Goal: Task Accomplishment & Management: Manage account settings

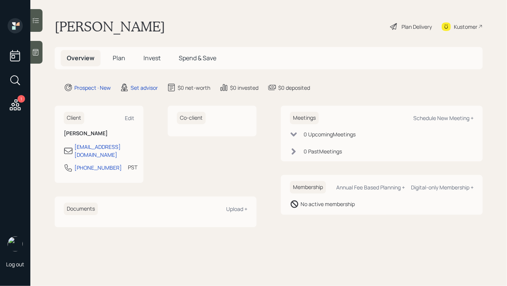
click at [37, 49] on icon at bounding box center [36, 52] width 6 height 6
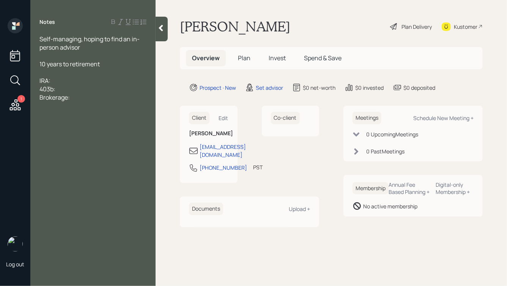
click at [84, 50] on div "Self-managing, hoping to find an in-person advisor" at bounding box center [92, 43] width 107 height 17
click at [87, 96] on div "Brokerage:" at bounding box center [92, 97] width 107 height 8
click at [87, 58] on div at bounding box center [92, 56] width 107 height 8
drag, startPoint x: 105, startPoint y: 74, endPoint x: 38, endPoint y: 70, distance: 66.5
click at [38, 70] on div "Self-managing, hoping to find an in-person advisor, married 55, 10 years to ret…" at bounding box center [92, 72] width 125 height 75
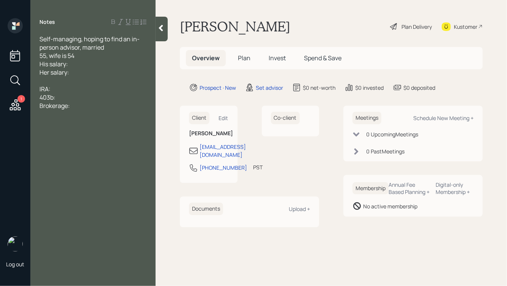
click at [85, 63] on div "His salary:" at bounding box center [92, 64] width 107 height 8
click at [78, 71] on div "Her salary:" at bounding box center [92, 72] width 107 height 8
click at [66, 64] on span "His salary:" at bounding box center [53, 64] width 28 height 8
click at [68, 74] on span "Her salary:" at bounding box center [54, 72] width 30 height 8
click at [115, 63] on div "His salary as bus driver:" at bounding box center [92, 64] width 107 height 8
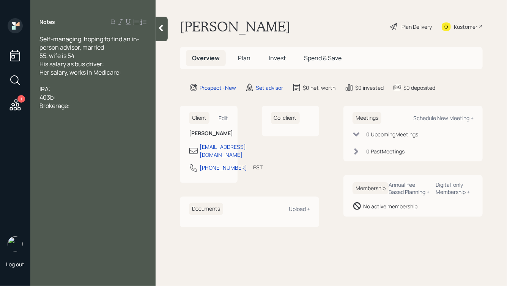
click at [133, 72] on div "Her salary, works in Medicare:" at bounding box center [92, 72] width 107 height 8
click at [60, 92] on div "IRA:" at bounding box center [92, 89] width 107 height 8
click at [63, 96] on div "403b:" at bounding box center [92, 97] width 107 height 8
click at [59, 90] on div "IRA:" at bounding box center [92, 89] width 107 height 8
click at [40, 89] on span "IRA:" at bounding box center [44, 89] width 11 height 8
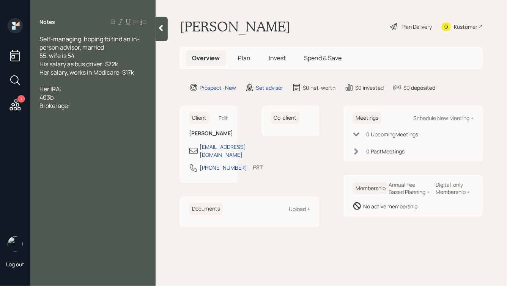
click at [72, 89] on div "Her IRA:" at bounding box center [92, 89] width 107 height 8
click at [65, 102] on div "403b:" at bounding box center [92, 97] width 107 height 8
click at [40, 97] on span "403b:" at bounding box center [47, 97] width 16 height 8
click at [76, 99] on div "His 403b:" at bounding box center [92, 97] width 107 height 8
click at [86, 90] on div "Her IRA: $220k" at bounding box center [92, 89] width 107 height 8
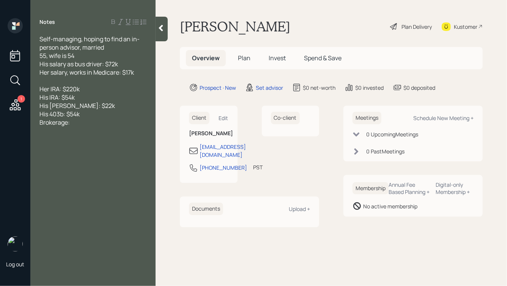
drag, startPoint x: 77, startPoint y: 99, endPoint x: 65, endPoint y: 99, distance: 11.8
click at [65, 99] on div "His IRA: $54k" at bounding box center [92, 97] width 107 height 8
click at [81, 126] on div "Brokerage:" at bounding box center [92, 122] width 107 height 8
click at [71, 98] on span "His IRA: $32k" at bounding box center [56, 97] width 35 height 8
click at [58, 98] on span "His IRA: $k" at bounding box center [53, 97] width 28 height 8
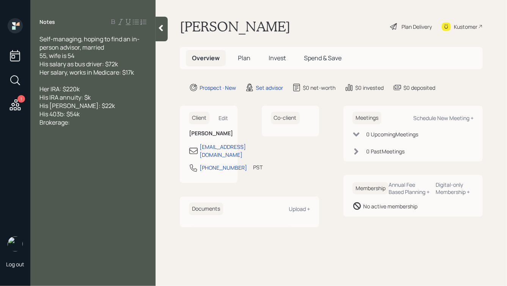
click at [104, 96] on div "His IRA annuity: $k" at bounding box center [92, 97] width 107 height 8
drag, startPoint x: 81, startPoint y: 99, endPoint x: 61, endPoint y: 99, distance: 20.1
click at [61, 99] on span "His IRA annuity: $k" at bounding box center [64, 97] width 51 height 8
click at [75, 98] on div "His IRA: $k" at bounding box center [92, 97] width 107 height 8
click at [58, 98] on span "His IRA: $47k" at bounding box center [56, 97] width 35 height 8
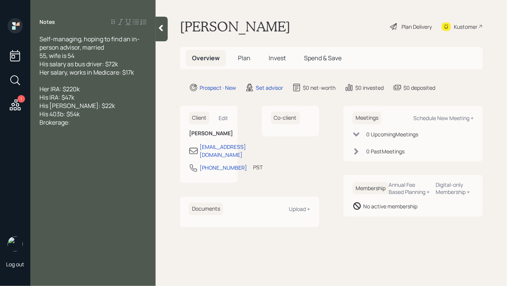
click at [83, 99] on div "His IRA: $47k" at bounding box center [92, 97] width 107 height 8
click at [75, 132] on div "Brokerage:" at bounding box center [92, 131] width 107 height 8
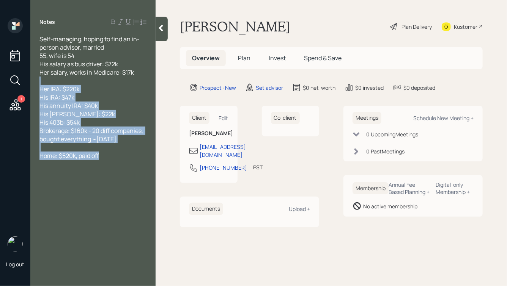
drag, startPoint x: 105, startPoint y: 157, endPoint x: 45, endPoint y: 82, distance: 96.0
click at [45, 82] on div "Self-managing, hoping to find an in-person advisor, married 55, wife is 54 His …" at bounding box center [92, 97] width 107 height 125
click at [82, 110] on span "His annuity IRA: $40k" at bounding box center [68, 106] width 58 height 8
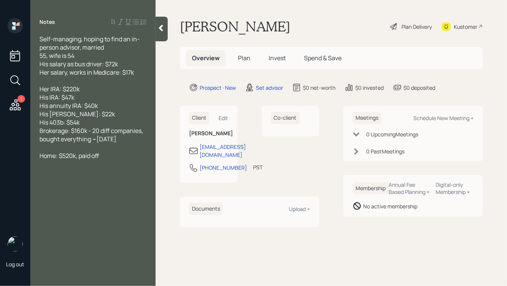
click at [106, 158] on div "Home: $520k, paid off" at bounding box center [92, 156] width 107 height 8
click at [75, 175] on div "Main pain:" at bounding box center [92, 172] width 107 height 8
click at [139, 143] on div "Brokerage: $160k - 20 diff companies, bought everything ~[DATE]" at bounding box center [92, 135] width 107 height 17
click at [161, 26] on icon at bounding box center [161, 28] width 4 height 6
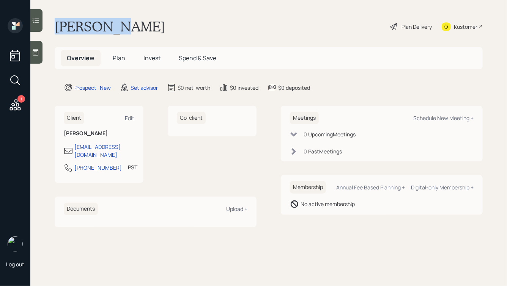
drag, startPoint x: 126, startPoint y: 27, endPoint x: 34, endPoint y: 16, distance: 93.3
click at [35, 16] on div "1 Log out [PERSON_NAME] Plan Delivery Kustomer Overview Plan Invest Spend & Sav…" at bounding box center [253, 143] width 507 height 286
click at [93, 26] on h1 "[PERSON_NAME]" at bounding box center [110, 26] width 110 height 17
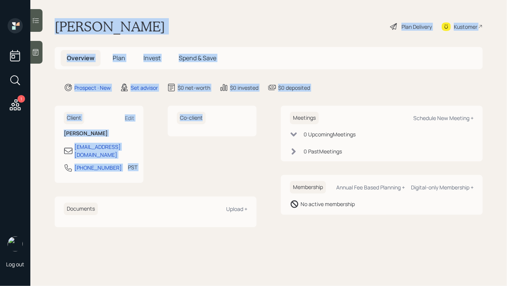
drag, startPoint x: 56, startPoint y: 26, endPoint x: 234, endPoint y: 169, distance: 228.4
click at [234, 169] on main "[PERSON_NAME] Plan Delivery Kustomer Overview Plan Invest Spend & Save Prospect…" at bounding box center [268, 143] width 476 height 286
click at [234, 169] on div "Co-client" at bounding box center [212, 144] width 89 height 77
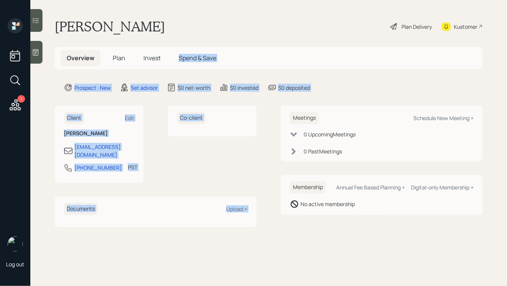
drag, startPoint x: 331, startPoint y: 97, endPoint x: 195, endPoint y: 21, distance: 155.0
click at [197, 22] on main "[PERSON_NAME] Plan Delivery Kustomer Overview Plan Invest Spend & Save Prospect…" at bounding box center [268, 143] width 476 height 286
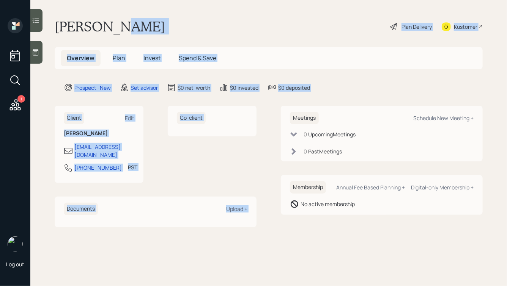
click at [195, 21] on div "[PERSON_NAME] Plan Delivery Kustomer" at bounding box center [269, 26] width 428 height 17
drag, startPoint x: 333, startPoint y: 94, endPoint x: 205, endPoint y: 17, distance: 149.2
click at [205, 17] on main "[PERSON_NAME] Plan Delivery Kustomer Overview Plan Invest Spend & Save Prospect…" at bounding box center [268, 143] width 476 height 286
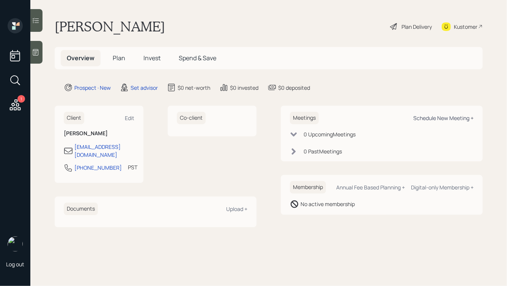
click at [420, 120] on div "Schedule New Meeting +" at bounding box center [443, 118] width 60 height 7
select select "round-[PERSON_NAME]"
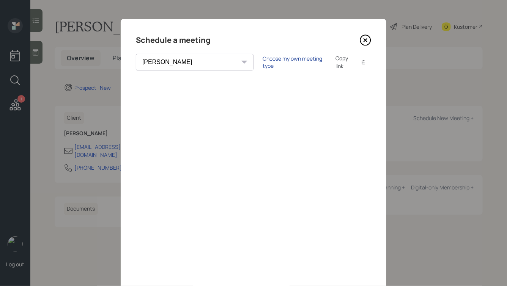
click at [262, 61] on div "Choose my own meeting type" at bounding box center [294, 62] width 64 height 14
click at [276, 61] on div "Use meeting type for lifecycle stage" at bounding box center [319, 62] width 87 height 7
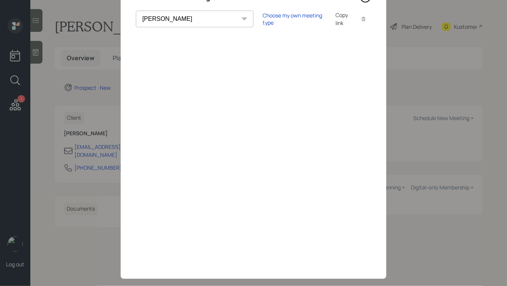
scroll to position [55, 0]
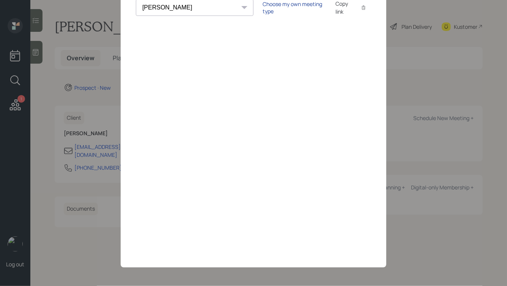
click at [262, 6] on div "Choose my own meeting type" at bounding box center [294, 7] width 64 height 14
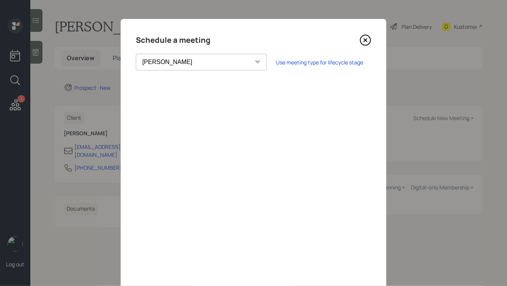
click at [364, 40] on icon at bounding box center [364, 40] width 11 height 11
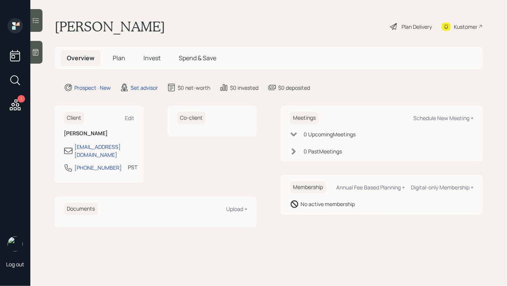
click at [35, 49] on icon at bounding box center [36, 52] width 6 height 6
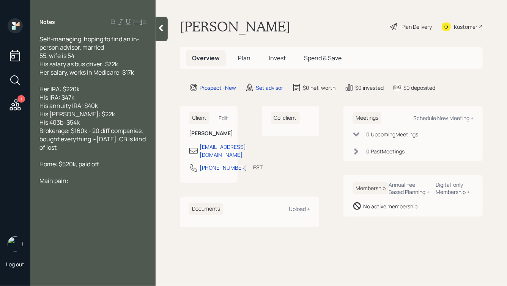
click at [62, 82] on div at bounding box center [92, 81] width 107 height 8
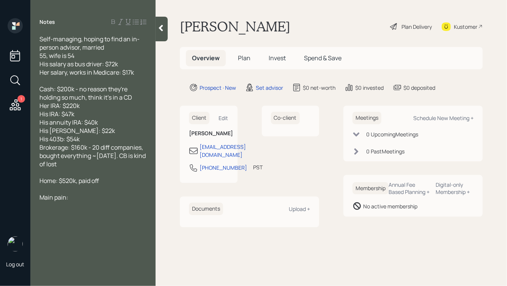
click at [158, 26] on icon at bounding box center [161, 28] width 8 height 8
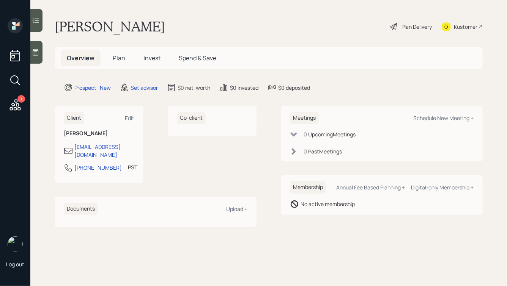
click at [82, 28] on h1 "[PERSON_NAME]" at bounding box center [110, 26] width 110 height 17
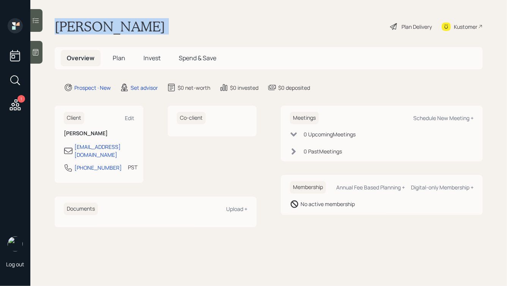
click at [82, 28] on h1 "[PERSON_NAME]" at bounding box center [110, 26] width 110 height 17
drag, startPoint x: 130, startPoint y: 27, endPoint x: 37, endPoint y: 15, distance: 94.1
click at [37, 15] on div "1 Log out [PERSON_NAME] Plan Delivery Kustomer Overview Plan Invest Spend & Sav…" at bounding box center [253, 143] width 507 height 286
click at [97, 29] on h1 "[PERSON_NAME]" at bounding box center [110, 26] width 110 height 17
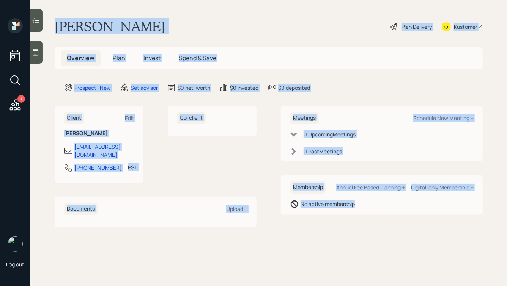
drag, startPoint x: 55, startPoint y: 24, endPoint x: 380, endPoint y: 286, distance: 416.8
click at [380, 286] on main "[PERSON_NAME] Plan Delivery Kustomer Overview Plan Invest Spend & Save Prospect…" at bounding box center [268, 143] width 476 height 286
click at [357, 237] on main "[PERSON_NAME] Plan Delivery Kustomer Overview Plan Invest Spend & Save Prospect…" at bounding box center [268, 143] width 476 height 286
drag, startPoint x: 387, startPoint y: 226, endPoint x: 159, endPoint y: 7, distance: 316.2
click at [159, 7] on main "[PERSON_NAME] Plan Delivery Kustomer Overview Plan Invest Spend & Save Prospect…" at bounding box center [268, 143] width 476 height 286
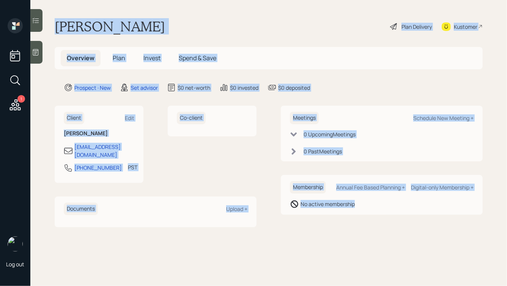
click at [140, 17] on main "[PERSON_NAME] Plan Delivery Kustomer Overview Plan Invest Spend & Save Prospect…" at bounding box center [268, 143] width 476 height 286
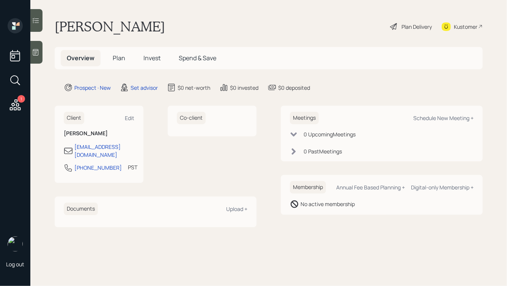
click at [34, 52] on icon at bounding box center [36, 53] width 8 height 8
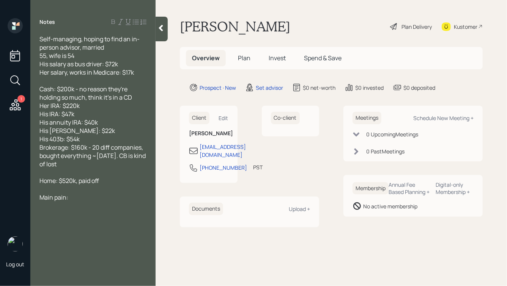
click at [76, 166] on div "Cash: $200k - no reason they're holding so much, think it's in a CD Her IRA: $2…" at bounding box center [92, 126] width 107 height 83
click at [160, 29] on icon at bounding box center [161, 28] width 4 height 6
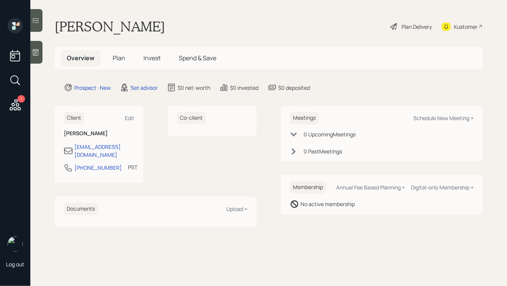
click at [33, 50] on icon at bounding box center [36, 53] width 8 height 8
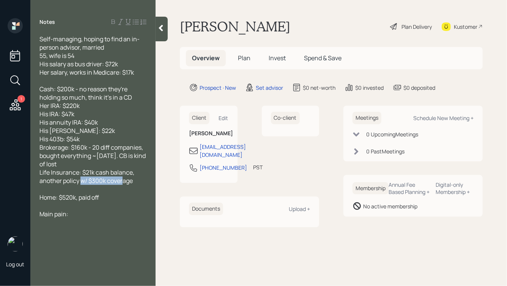
drag, startPoint x: 136, startPoint y: 181, endPoint x: 90, endPoint y: 182, distance: 46.3
click at [90, 182] on div "Cash: $200k - no reason they're holding so much, think it's in a CD Her IRA: $2…" at bounding box center [92, 135] width 107 height 100
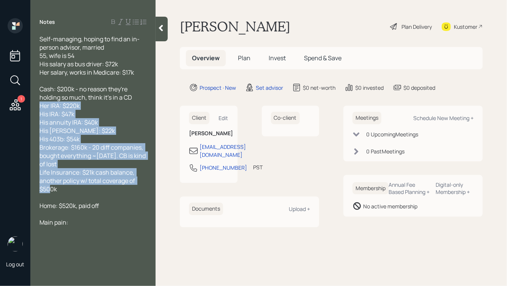
drag, startPoint x: 71, startPoint y: 190, endPoint x: 40, endPoint y: 98, distance: 97.1
click at [40, 98] on div "Cash: $200k - no reason they're holding so much, think it's in a CD Her IRA: $2…" at bounding box center [92, 139] width 107 height 108
click at [71, 118] on span "Cash: $200k - no reason they're holding so much, think it's in a CD Her IRA: $2…" at bounding box center [92, 139] width 107 height 108
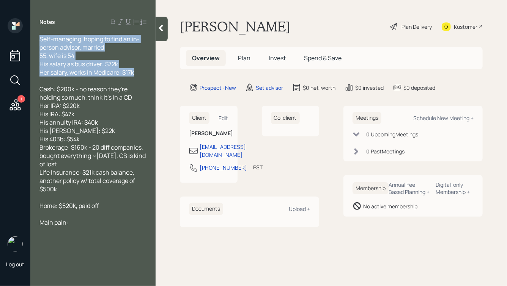
drag, startPoint x: 138, startPoint y: 78, endPoint x: 39, endPoint y: 34, distance: 108.1
click at [39, 34] on div "Notes Self-managing, hoping to find an in-person advisor, married 55, wife is 5…" at bounding box center [92, 147] width 125 height 259
click at [66, 49] on span "Self-managing, hoping to find an in-person advisor, married 55, wife is 54 His …" at bounding box center [89, 56] width 100 height 42
